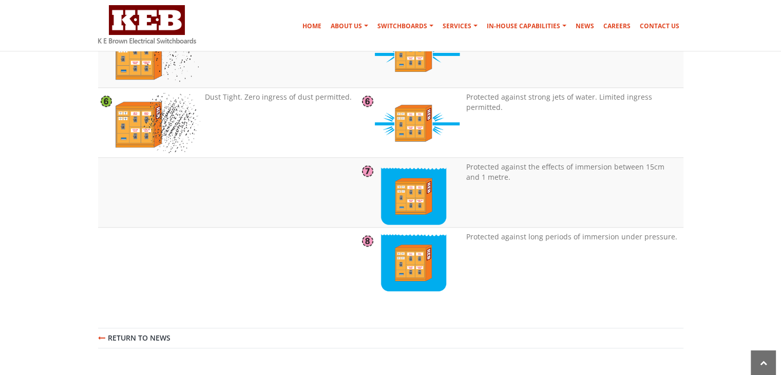
scroll to position [1275, 0]
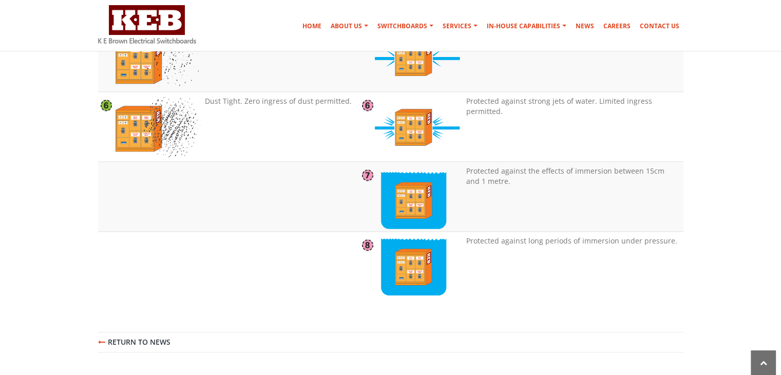
click at [489, 245] on td "Protected against long periods of immersion under pressure." at bounding box center [572, 265] width 221 height 69
click at [523, 271] on td "Protected against long periods of immersion under pressure." at bounding box center [572, 265] width 221 height 69
click at [483, 192] on td "Protected against the effects of immersion between 15cm and 1 metre." at bounding box center [572, 197] width 221 height 70
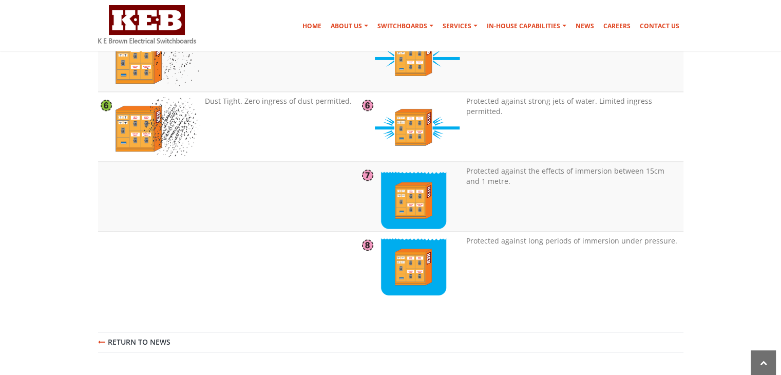
click at [483, 192] on td "Protected against the effects of immersion between 15cm and 1 metre." at bounding box center [572, 197] width 221 height 70
click at [473, 124] on td "Protected against strong jets of water. Limited ingress permitted." at bounding box center [572, 127] width 221 height 70
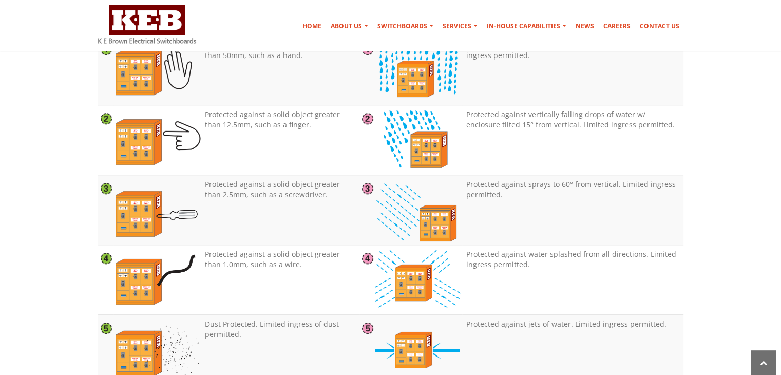
scroll to position [967, 0]
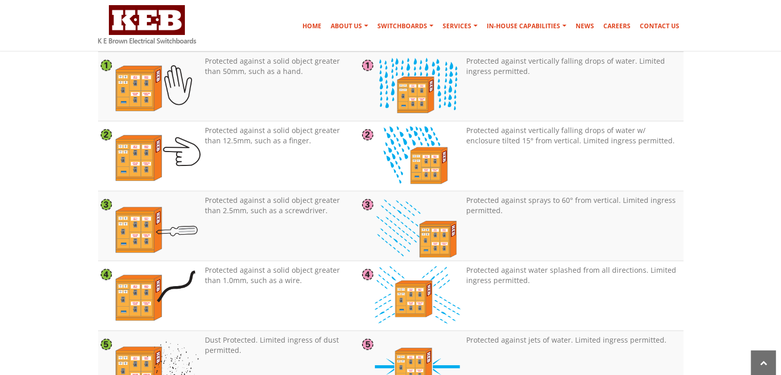
click at [482, 156] on td "Protected against vertically falling drops of water w/ enclosure tilted 15° fro…" at bounding box center [572, 156] width 221 height 70
click at [482, 137] on td "Protected against vertically falling drops of water w/ enclosure tilted 15° fro…" at bounding box center [572, 156] width 221 height 70
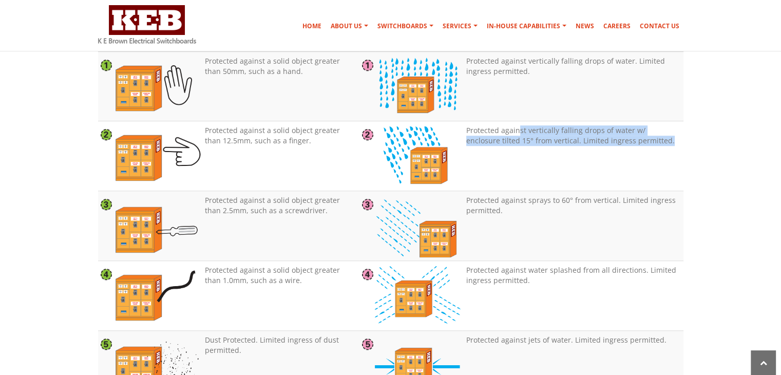
click at [482, 137] on td "Protected against vertically falling drops of water w/ enclosure tilted 15° fro…" at bounding box center [572, 156] width 221 height 70
click at [505, 187] on td "Protected against vertically falling drops of water w/ enclosure tilted 15° fro…" at bounding box center [572, 156] width 221 height 70
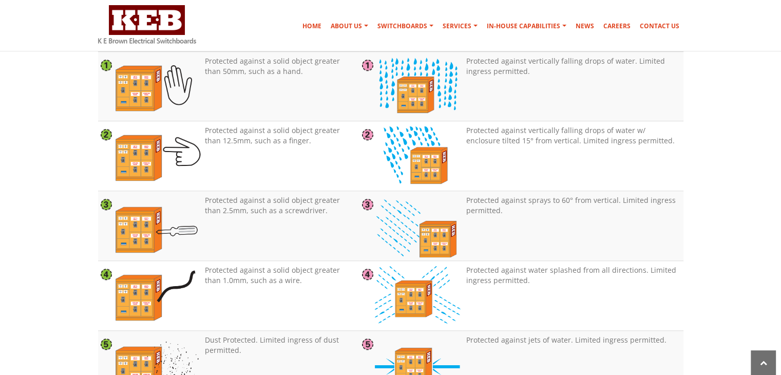
click at [491, 74] on td "Protected against vertically falling drops of water. Limited ingress permitted." at bounding box center [572, 86] width 221 height 70
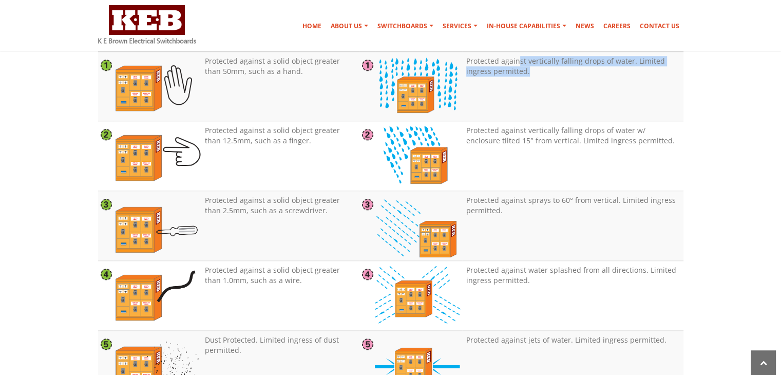
click at [491, 74] on td "Protected against vertically falling drops of water. Limited ingress permitted." at bounding box center [572, 86] width 221 height 70
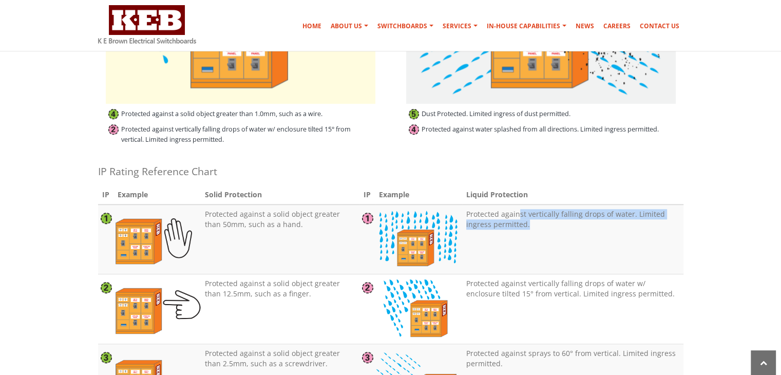
scroll to position [813, 0]
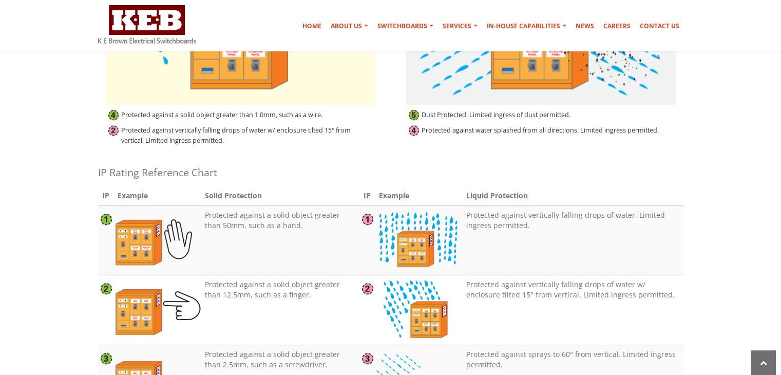
click at [256, 223] on td "Protected against a solid object greater than 50mm, such as a hand." at bounding box center [280, 240] width 159 height 70
click at [257, 222] on td "Protected against a solid object greater than 50mm, such as a hand." at bounding box center [280, 240] width 159 height 70
click at [258, 221] on td "Protected against a solid object greater than 50mm, such as a hand." at bounding box center [280, 240] width 159 height 70
click at [262, 220] on td "Protected against a solid object greater than 50mm, such as a hand." at bounding box center [280, 240] width 159 height 70
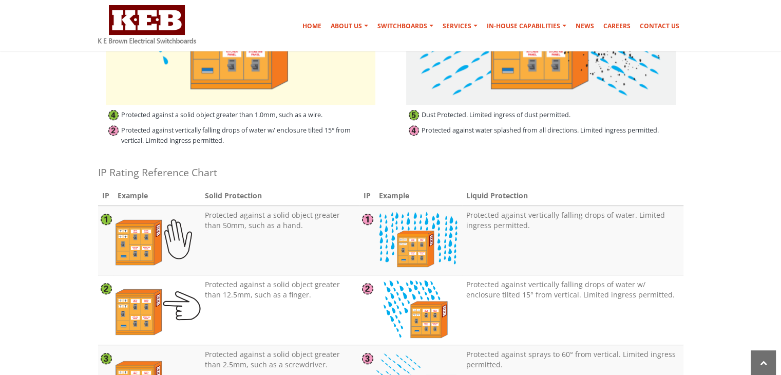
click at [317, 263] on td "Protected against a solid object greater than 50mm, such as a hand." at bounding box center [280, 240] width 159 height 70
